Goal: Navigation & Orientation: Find specific page/section

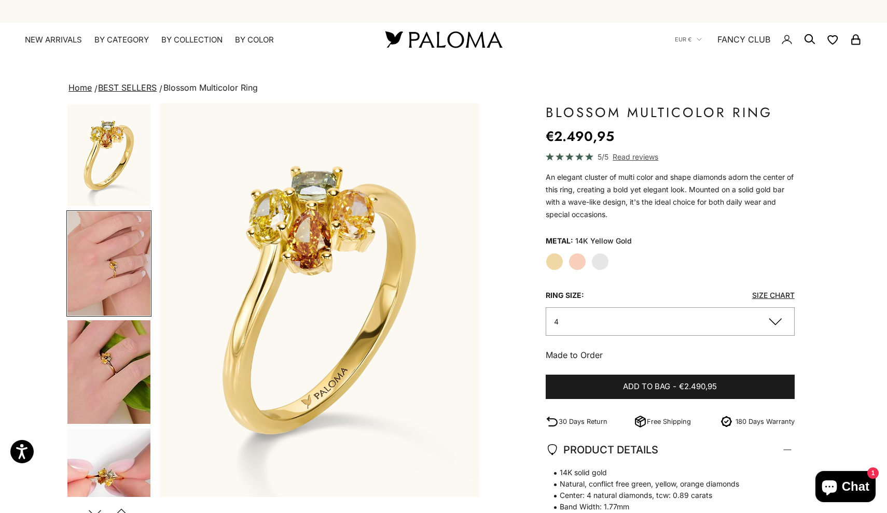
scroll to position [0, 331]
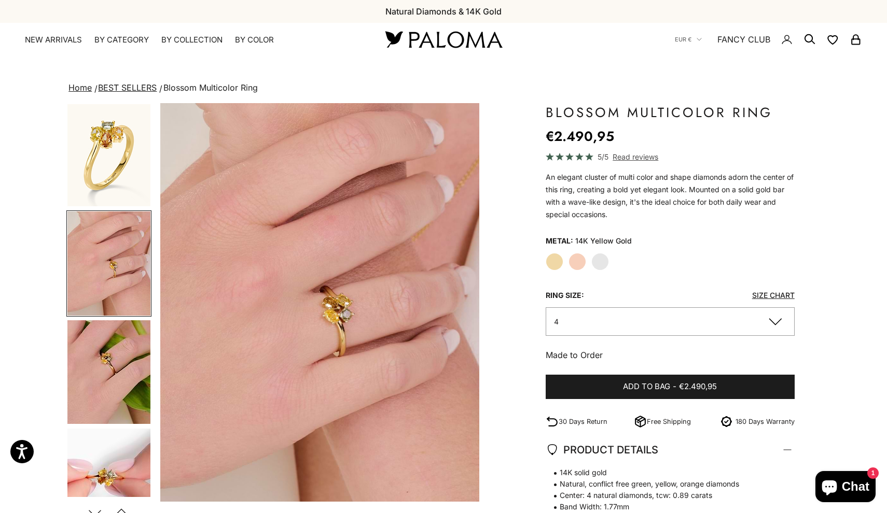
click at [117, 345] on img "Go to item 5" at bounding box center [108, 373] width 83 height 104
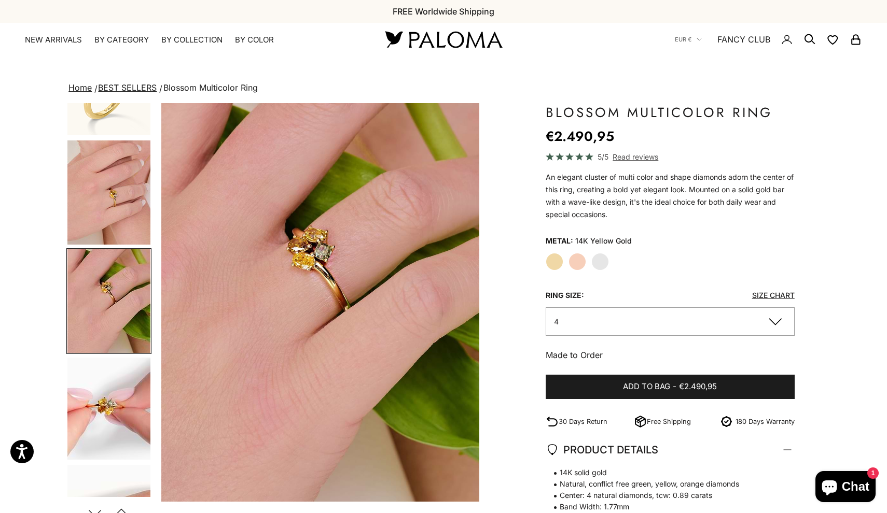
scroll to position [0, 663]
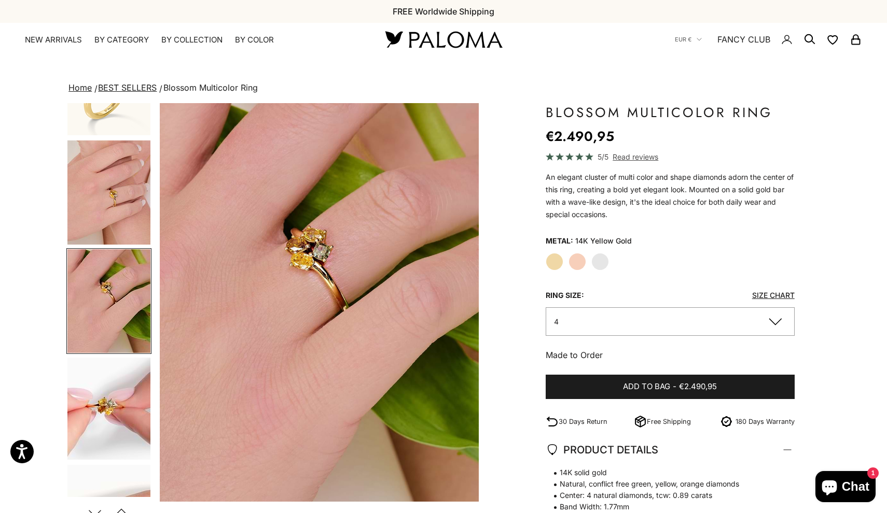
click at [111, 397] on img "Go to item 6" at bounding box center [108, 409] width 83 height 102
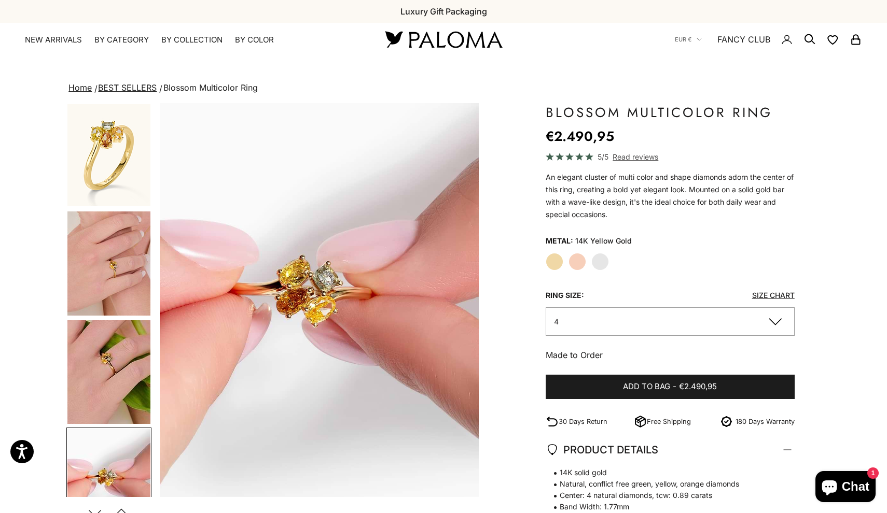
scroll to position [0, 0]
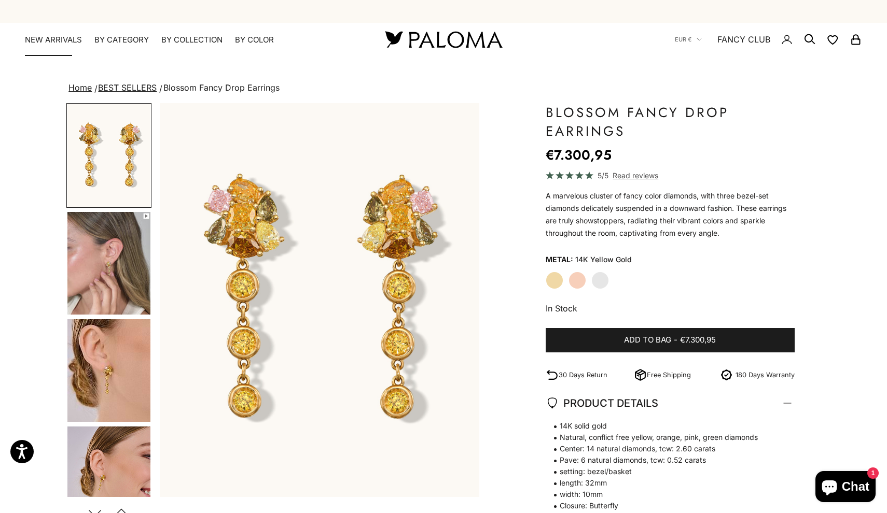
click at [61, 38] on link "NEW ARRIVALS" at bounding box center [53, 40] width 57 height 10
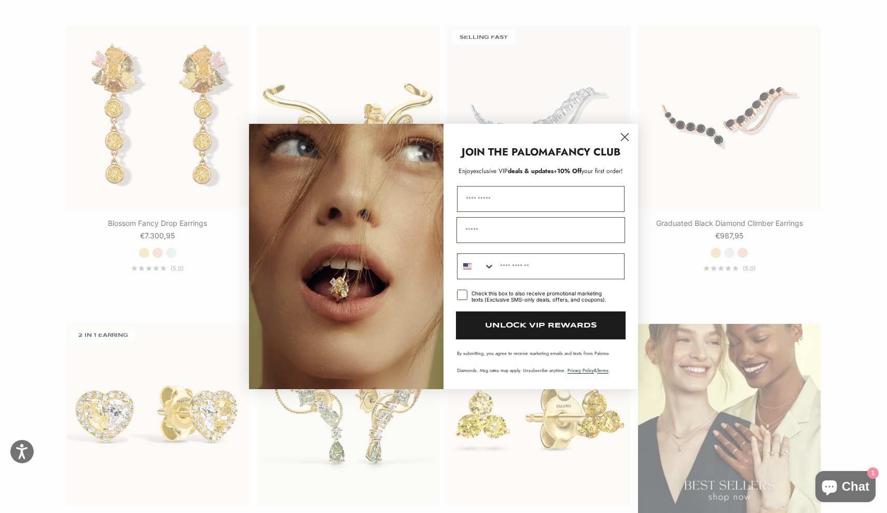
scroll to position [1252, 0]
click at [626, 137] on circle "Close dialog" at bounding box center [624, 137] width 17 height 17
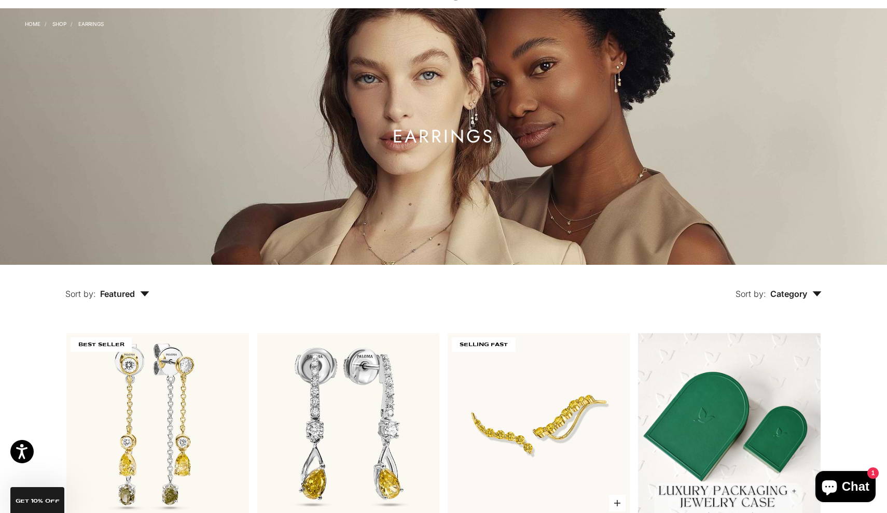
scroll to position [13, 0]
